Goal: Navigation & Orientation: Find specific page/section

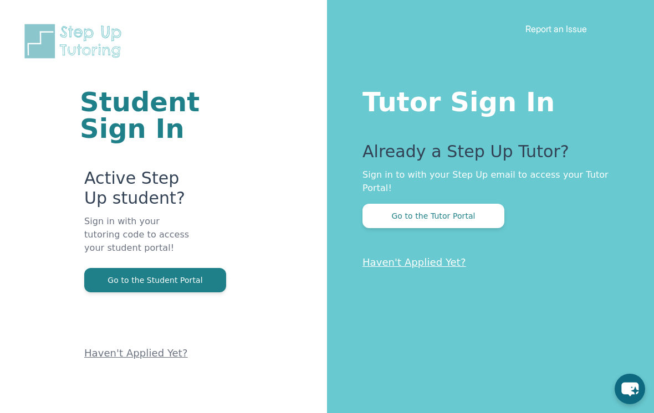
click at [442, 207] on button "Go to the Tutor Portal" at bounding box center [433, 216] width 142 height 24
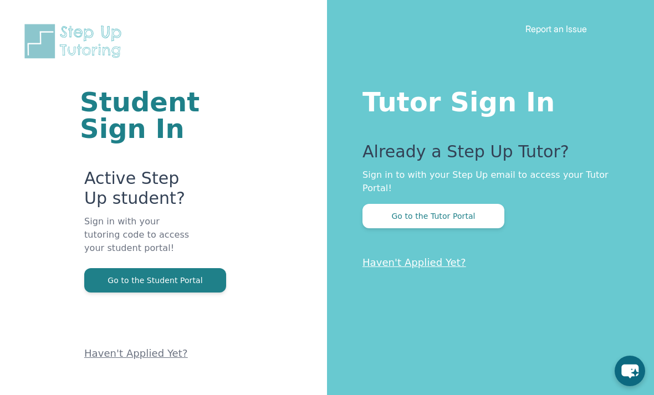
click at [140, 270] on button "Go to the Student Portal" at bounding box center [155, 280] width 142 height 24
